Goal: Information Seeking & Learning: Learn about a topic

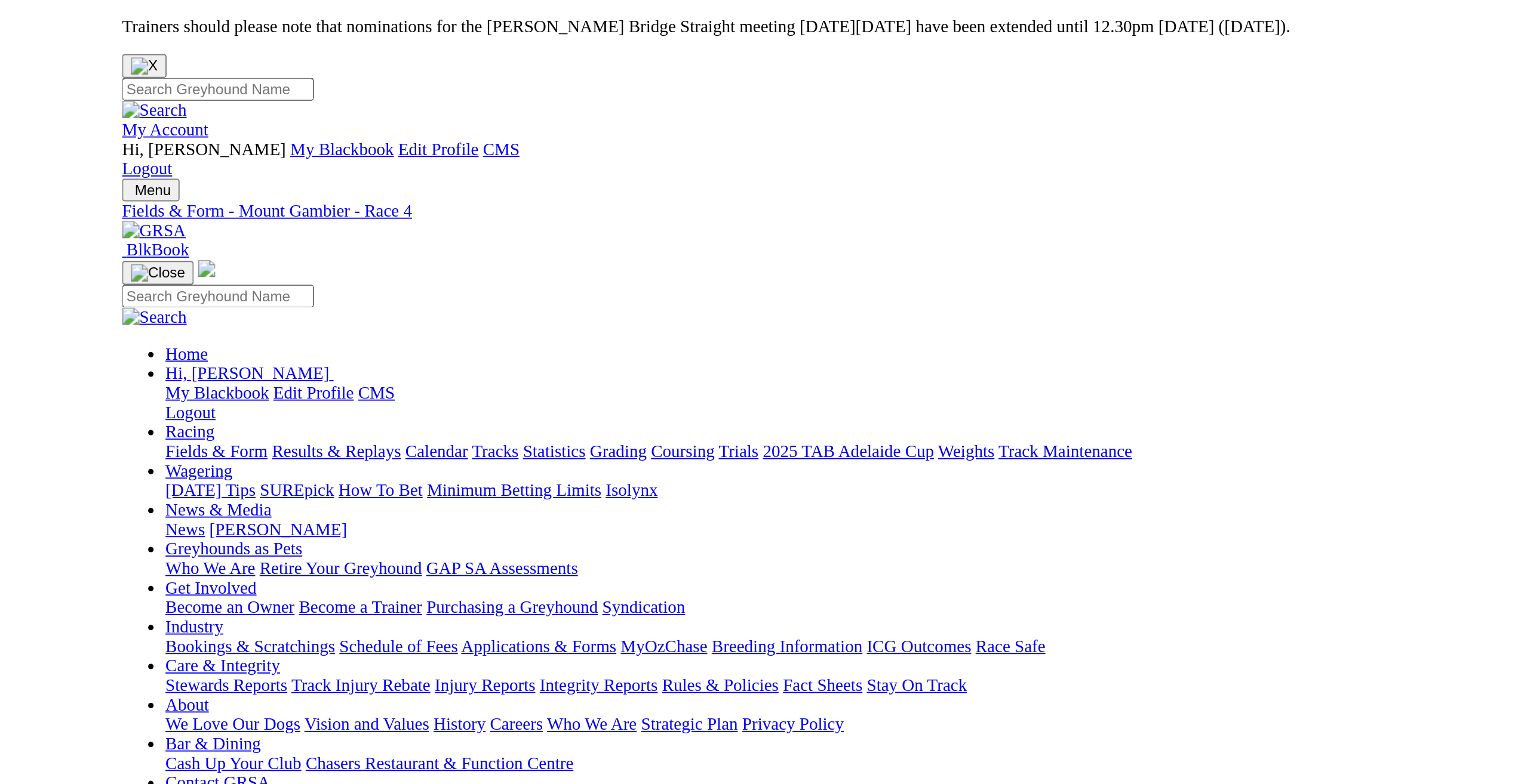
scroll to position [179, 0]
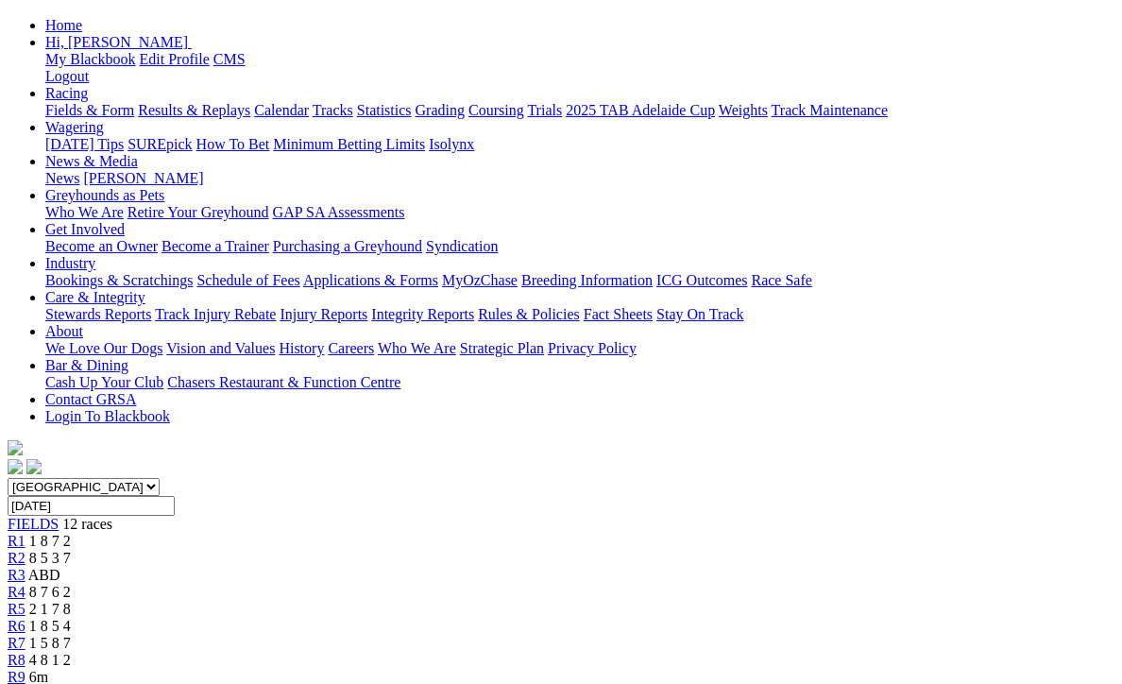
drag, startPoint x: 763, startPoint y: 54, endPoint x: 713, endPoint y: 43, distance: 51.1
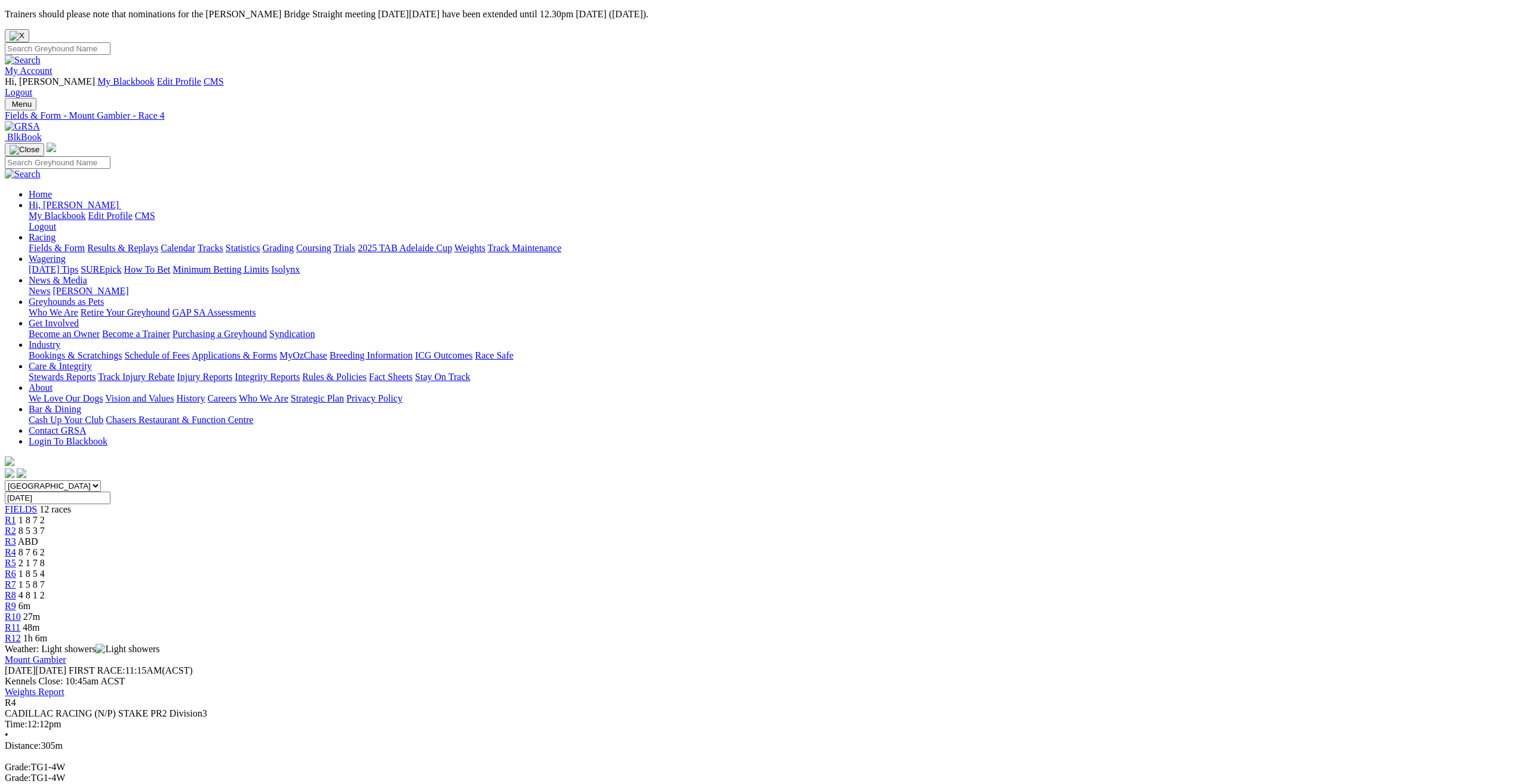
scroll to position [0, 0]
click at [709, 431] on div "R10 27m" at bounding box center [757, 617] width 1505 height 11
click at [890, 591] on div "R8 4 8 1 2" at bounding box center [757, 596] width 1505 height 11
click at [846, 580] on div "R7 1 5 8 7" at bounding box center [757, 585] width 1505 height 11
